Goal: Task Accomplishment & Management: Use online tool/utility

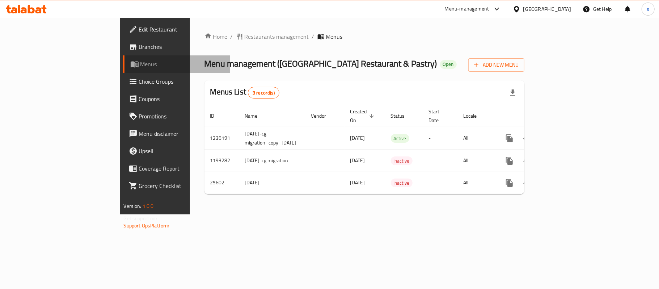
click at [123, 69] on link "Menus" at bounding box center [176, 63] width 107 height 17
click at [139, 86] on span "Choice Groups" at bounding box center [181, 81] width 85 height 9
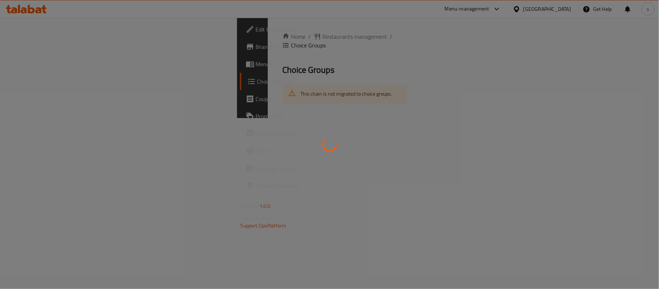
click at [49, 86] on div at bounding box center [329, 144] width 659 height 289
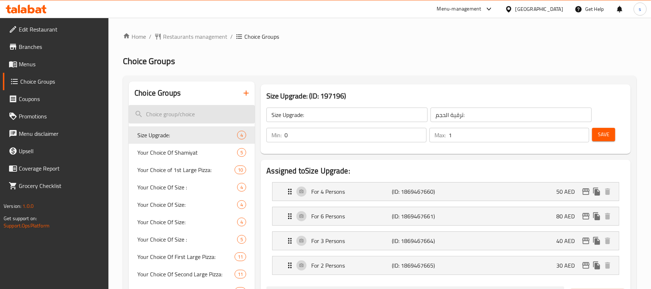
click at [182, 112] on input "search" at bounding box center [192, 114] width 126 height 18
paste input "Other additions"
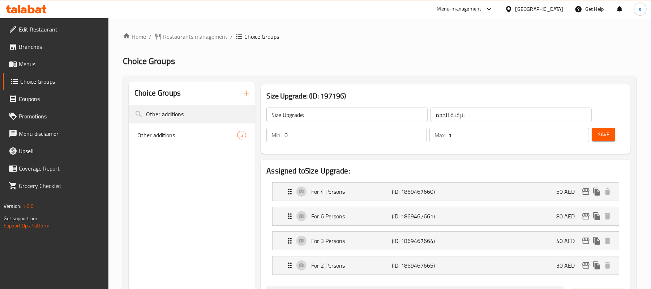
type input "Other additions"
click at [160, 134] on span "Other additions" at bounding box center [187, 135] width 100 height 9
type input "Other additions"
type input "إضافات أخرى"
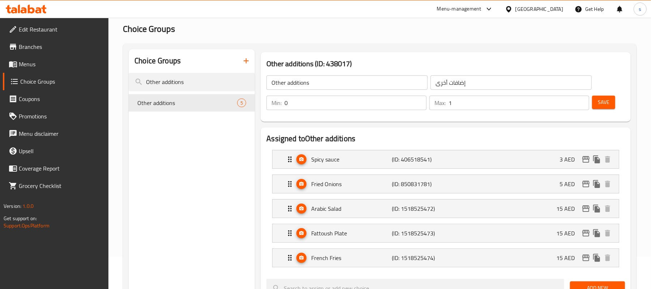
scroll to position [48, 0]
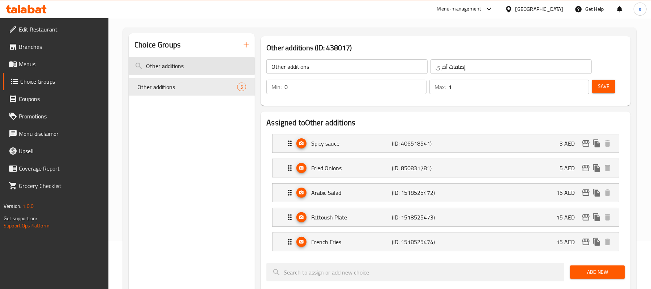
click at [215, 68] on input "Other additions" at bounding box center [192, 66] width 126 height 18
paste input "Additions:"
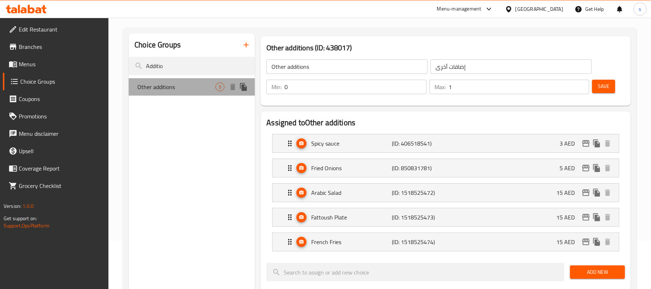
click at [176, 88] on span "Other additions" at bounding box center [176, 86] width 78 height 9
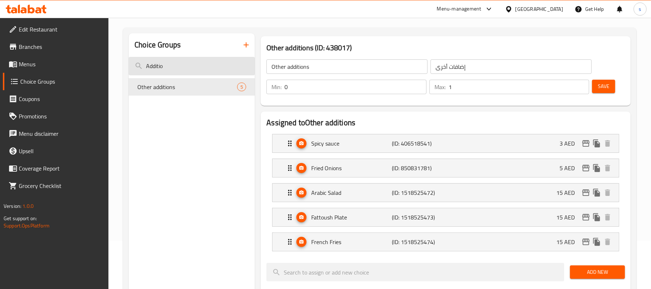
click at [184, 67] on input "Additio" at bounding box center [192, 66] width 126 height 18
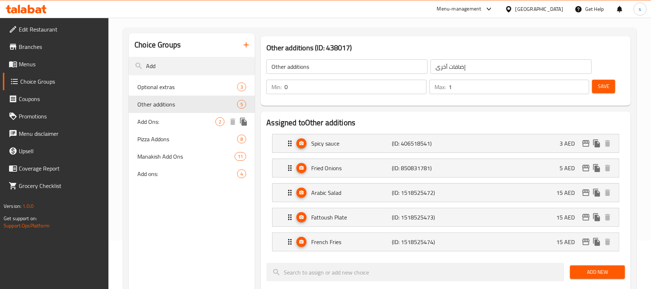
type input "Add"
click at [161, 125] on span "Add Ons:" at bounding box center [176, 121] width 78 height 9
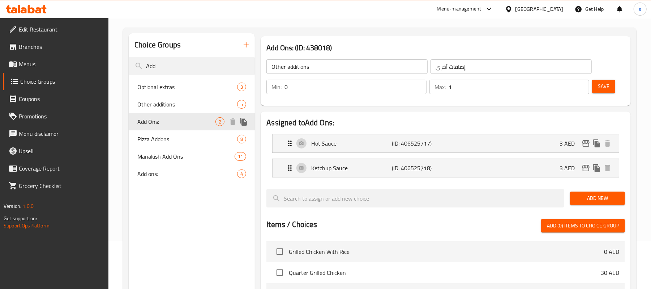
type input "Add Ons:"
type input "إضافات:"
type input "2"
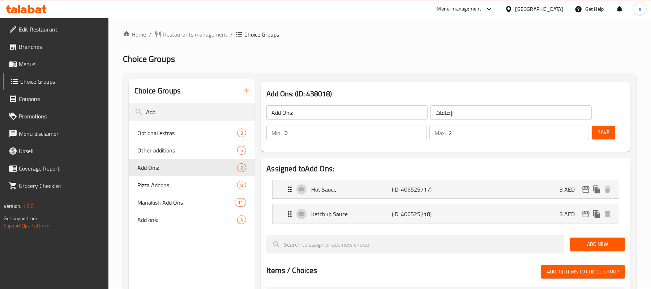
scroll to position [0, 0]
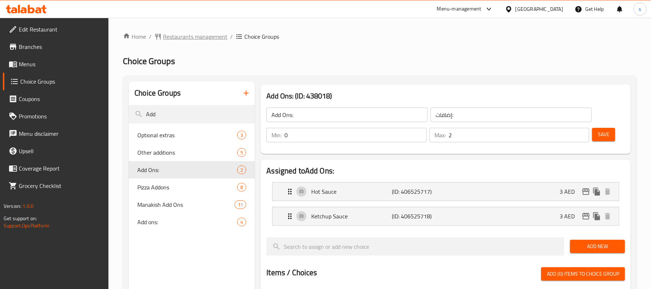
click at [195, 32] on span "Restaurants management" at bounding box center [195, 36] width 64 height 9
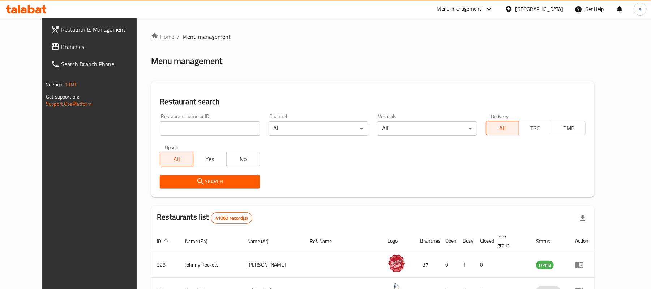
click at [166, 132] on input "search" at bounding box center [210, 128] width 100 height 14
click at [54, 54] on link "Branches" at bounding box center [98, 46] width 106 height 17
